Goal: Entertainment & Leisure: Consume media (video, audio)

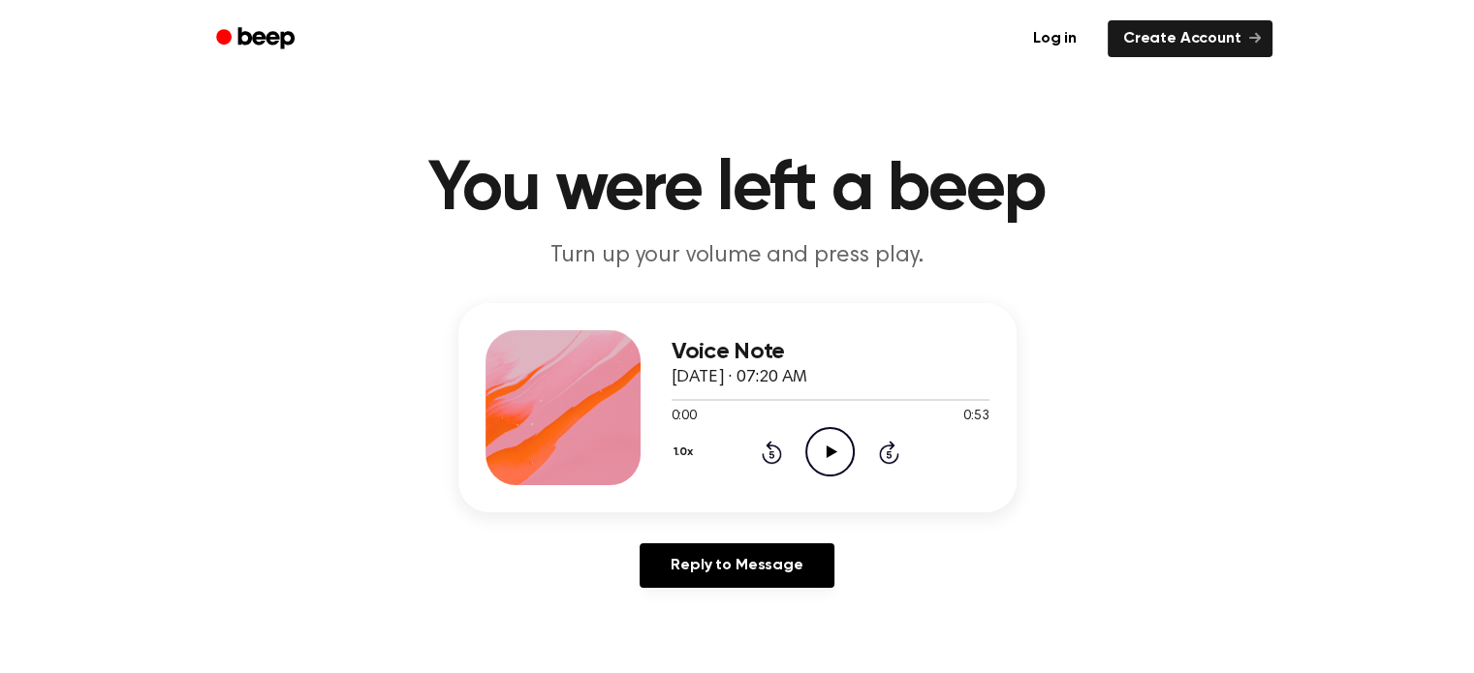
click at [825, 450] on icon "Play Audio" at bounding box center [829, 451] width 49 height 49
click at [825, 450] on icon at bounding box center [829, 452] width 9 height 13
click at [825, 450] on icon "Play Audio" at bounding box center [829, 451] width 49 height 49
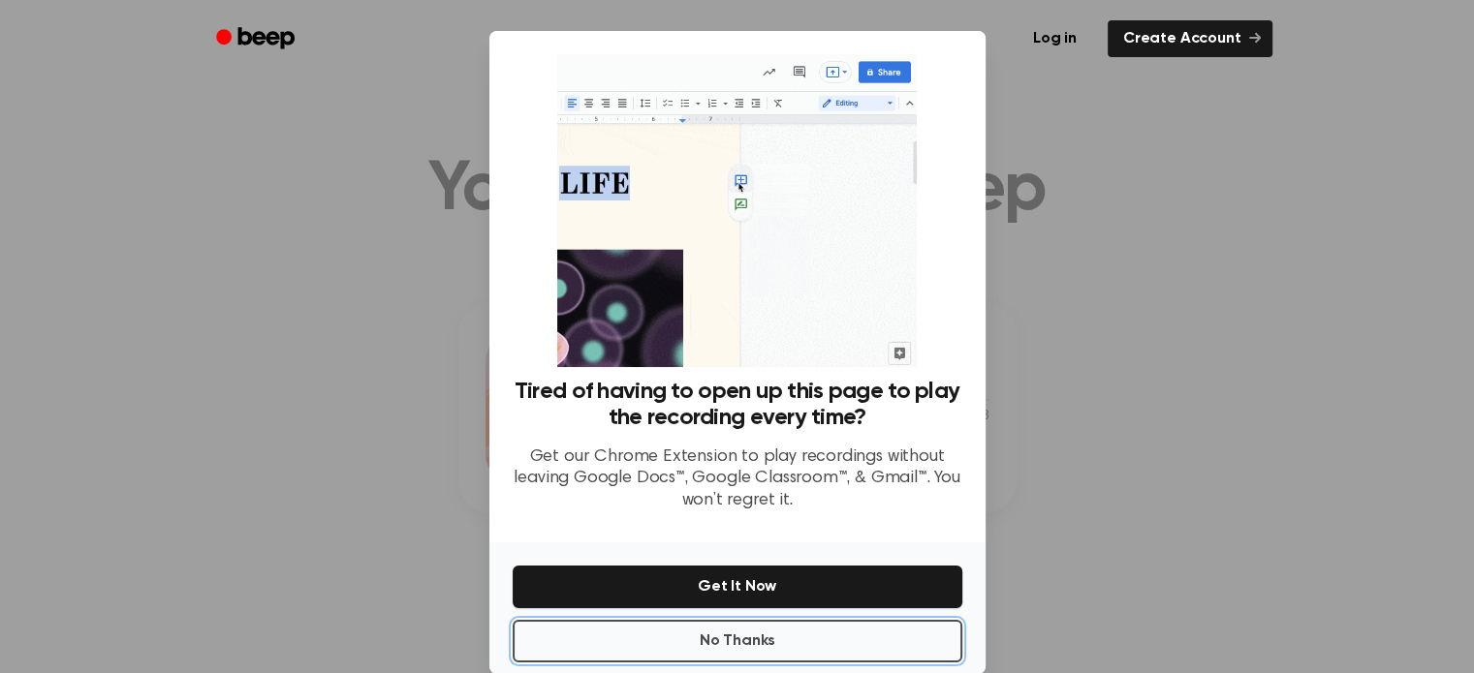
click at [767, 646] on button "No Thanks" at bounding box center [738, 641] width 450 height 43
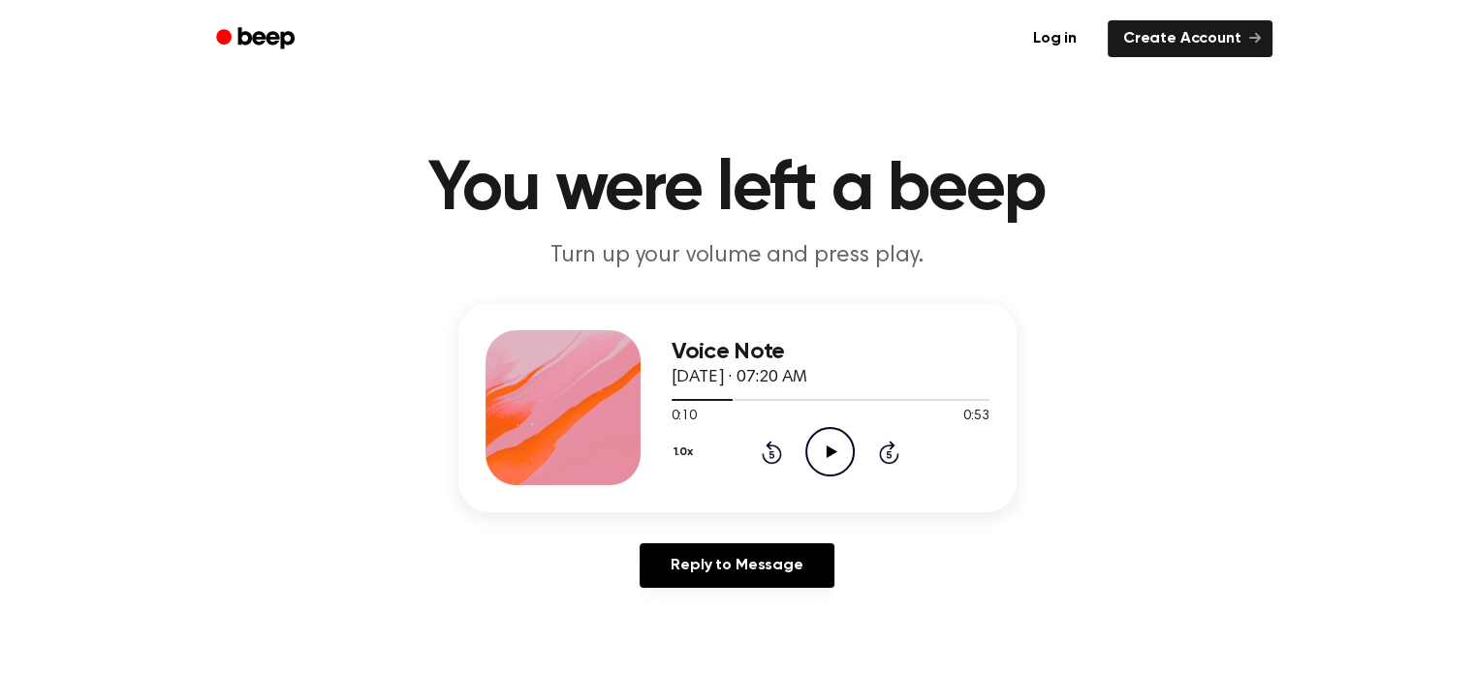
click at [833, 454] on icon "Play Audio" at bounding box center [829, 451] width 49 height 49
click at [838, 469] on icon "Play Audio" at bounding box center [829, 451] width 49 height 49
click at [825, 451] on icon at bounding box center [829, 452] width 9 height 13
click at [825, 451] on icon "Play Audio" at bounding box center [829, 451] width 49 height 49
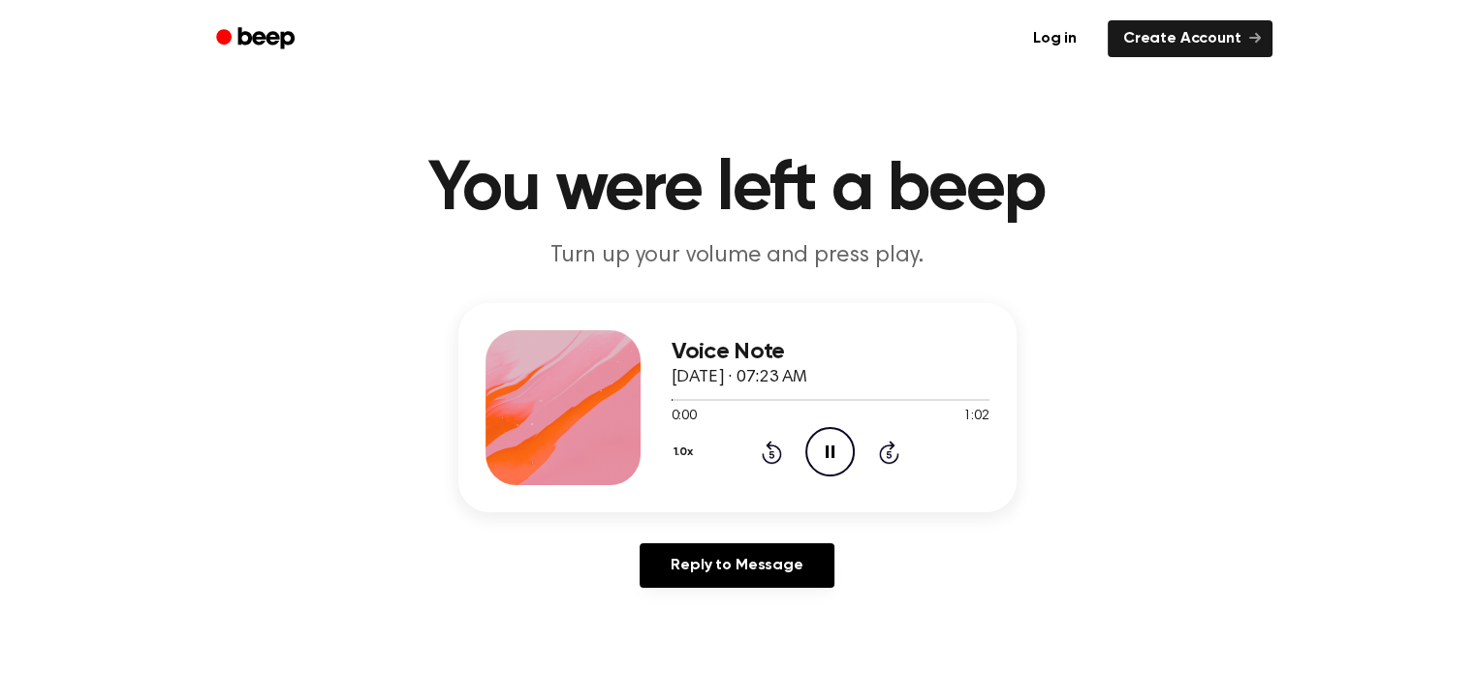
click at [825, 451] on icon at bounding box center [829, 452] width 9 height 13
click at [849, 458] on icon "Play Audio" at bounding box center [829, 451] width 49 height 49
